Goal: Task Accomplishment & Management: Manage account settings

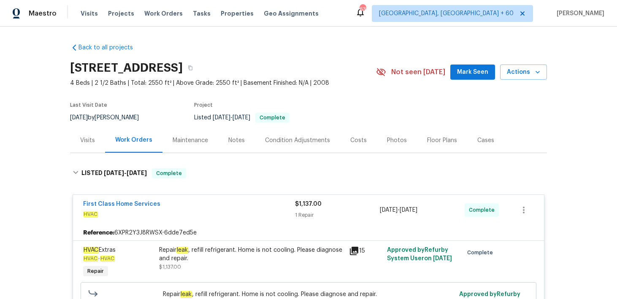
scroll to position [7, 0]
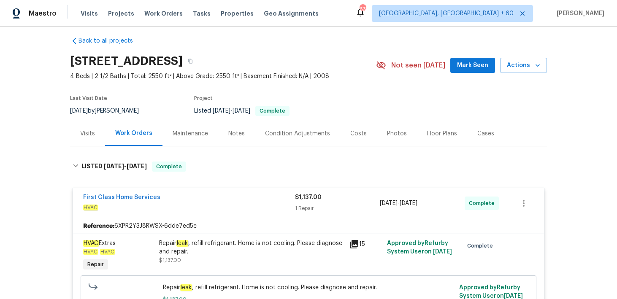
click at [86, 18] on div "Visits Projects Work Orders Tasks Properties Geo Assignments" at bounding box center [205, 13] width 248 height 17
click at [87, 12] on span "Visits" at bounding box center [89, 13] width 17 height 8
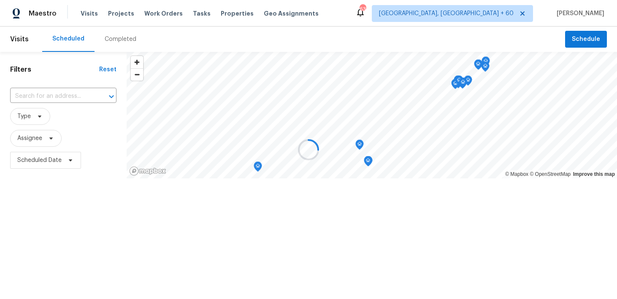
click at [113, 37] on div at bounding box center [308, 149] width 617 height 299
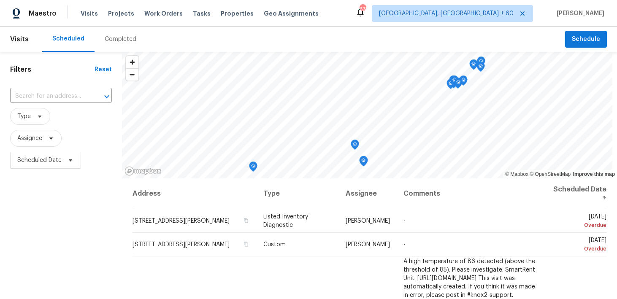
click at [113, 43] on div "Completed" at bounding box center [121, 39] width 52 height 25
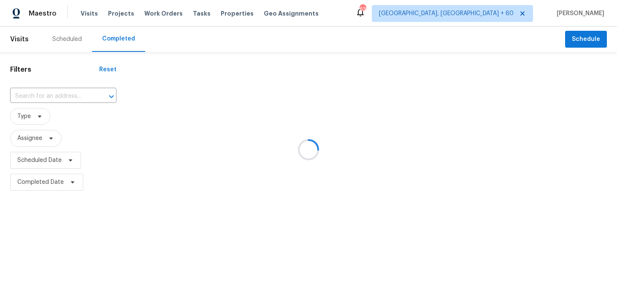
click at [37, 99] on div at bounding box center [308, 149] width 617 height 299
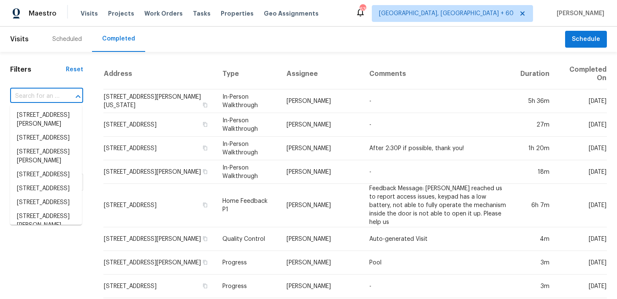
click at [32, 97] on input "text" at bounding box center [34, 96] width 49 height 13
paste input "[STREET_ADDRESS]"
type input "[STREET_ADDRESS]"
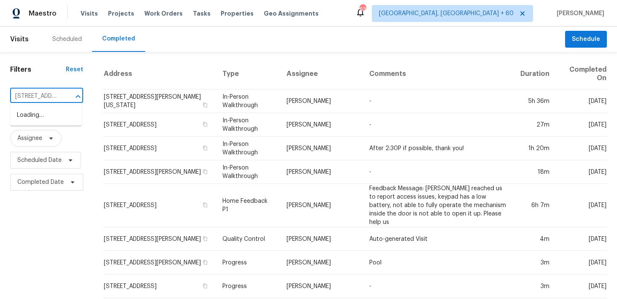
scroll to position [0, 54]
click at [38, 113] on li "[STREET_ADDRESS]" at bounding box center [46, 115] width 72 height 14
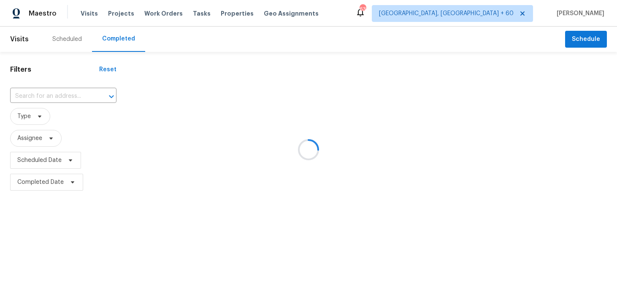
type input "[STREET_ADDRESS]"
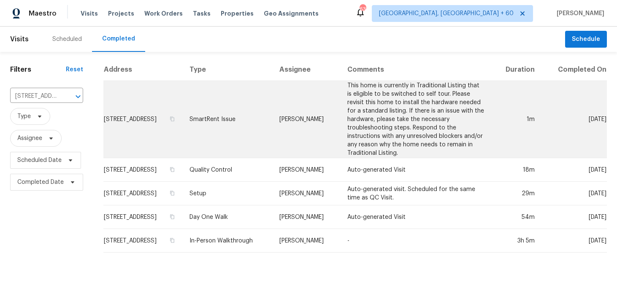
click at [253, 116] on td "SmartRent Issue" at bounding box center [228, 119] width 90 height 77
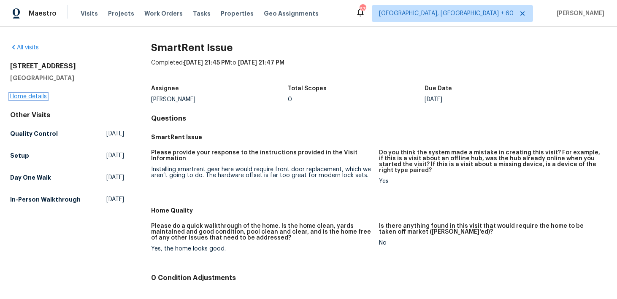
click at [39, 98] on link "Home details" at bounding box center [28, 97] width 37 height 6
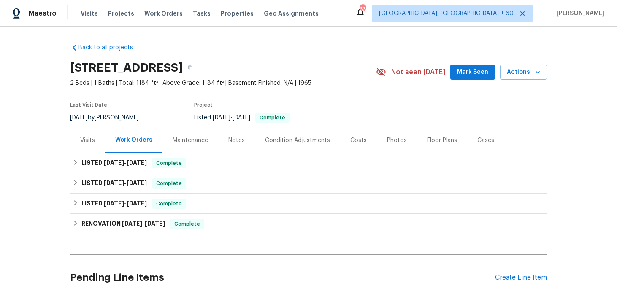
scroll to position [8, 0]
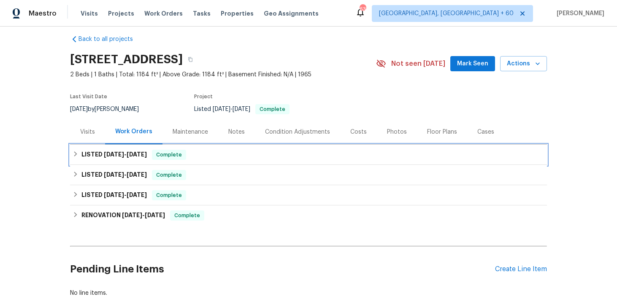
click at [194, 158] on div "LISTED [DATE] - [DATE] Complete" at bounding box center [309, 155] width 472 height 10
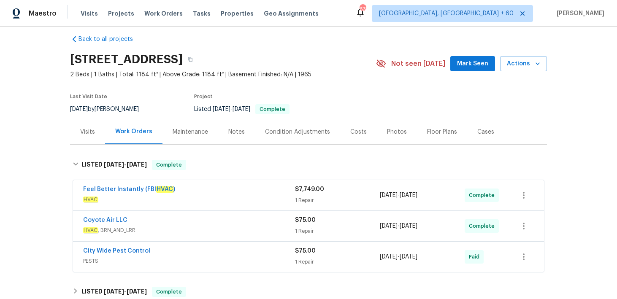
click at [305, 195] on div "$7,749.00 1 Repair" at bounding box center [337, 195] width 85 height 20
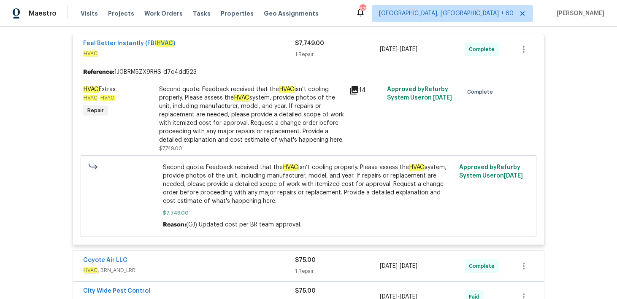
click at [306, 270] on div "1 Repair" at bounding box center [337, 271] width 85 height 8
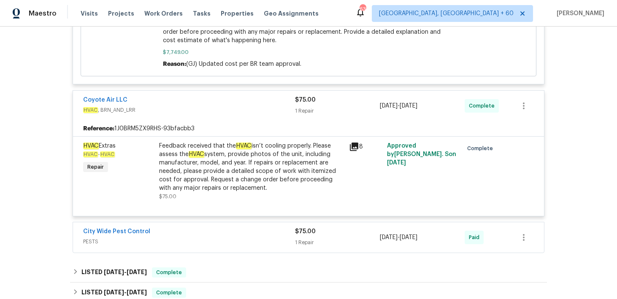
scroll to position [330, 0]
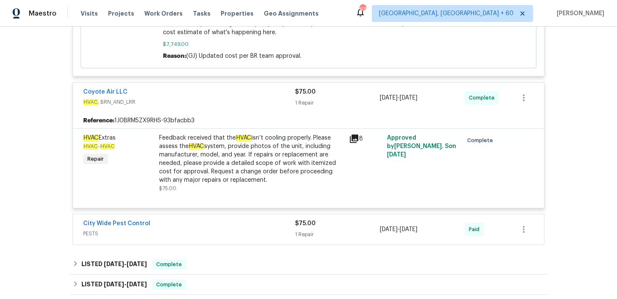
click at [312, 234] on div "1 Repair" at bounding box center [337, 234] width 85 height 8
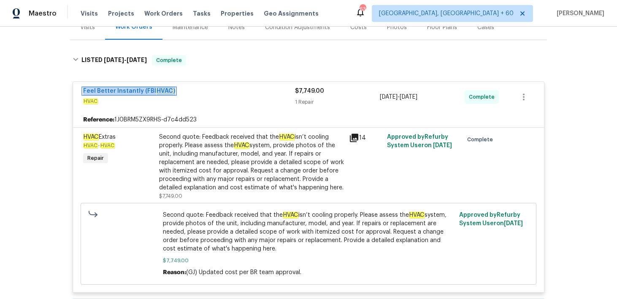
scroll to position [0, 0]
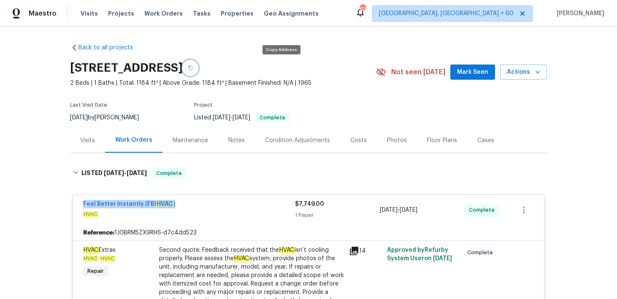
click at [193, 67] on icon "button" at bounding box center [190, 67] width 5 height 5
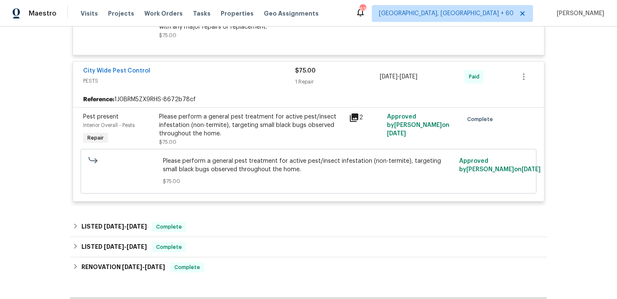
scroll to position [484, 0]
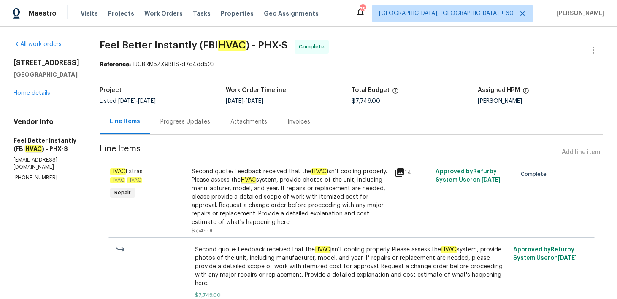
scroll to position [44, 0]
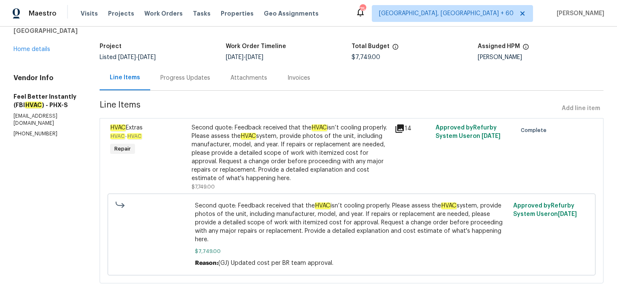
click at [185, 73] on div "Progress Updates" at bounding box center [185, 77] width 70 height 25
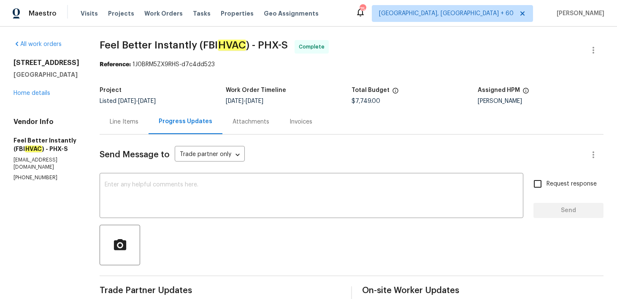
click at [279, 128] on div "Invoices" at bounding box center [300, 121] width 43 height 25
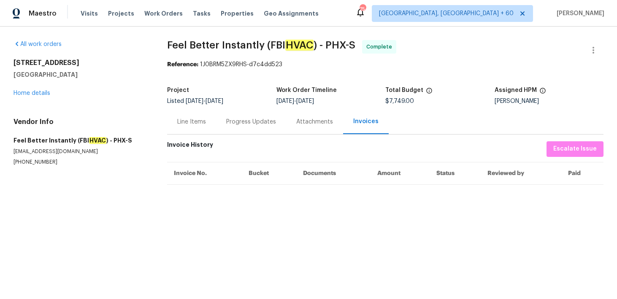
click at [246, 125] on div "Progress Updates" at bounding box center [251, 122] width 50 height 8
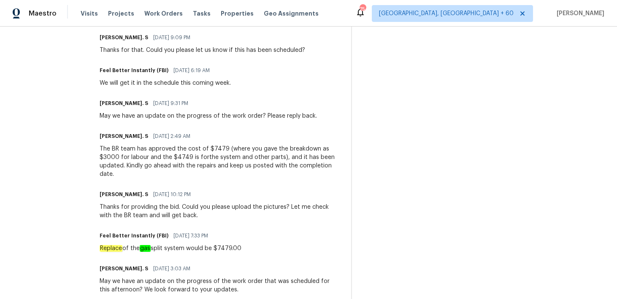
scroll to position [413, 0]
